Goal: Navigation & Orientation: Find specific page/section

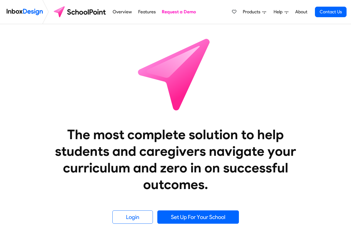
click at [253, 12] on span "Products" at bounding box center [252, 12] width 20 height 7
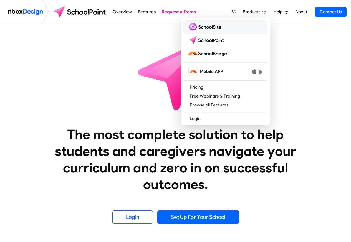
click at [202, 28] on img at bounding box center [205, 26] width 36 height 9
